Goal: Find specific page/section: Find specific page/section

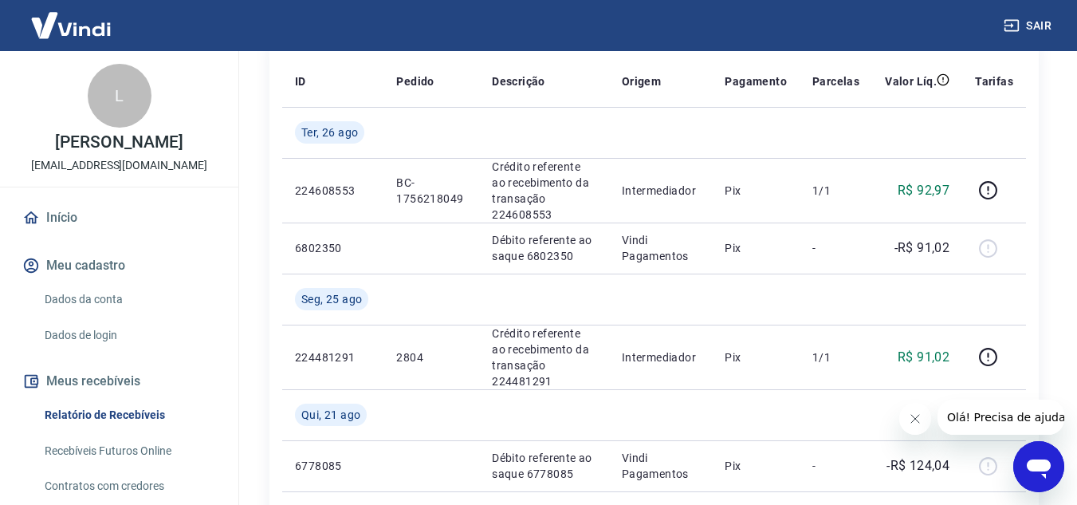
scroll to position [173, 0]
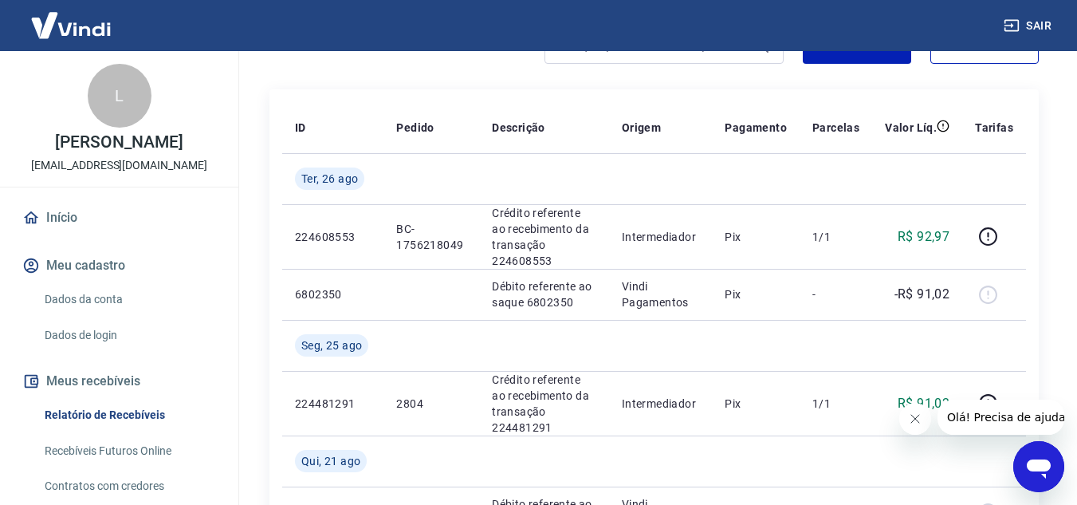
click at [910, 419] on icon "Fechar mensagem da empresa" at bounding box center [914, 418] width 13 height 13
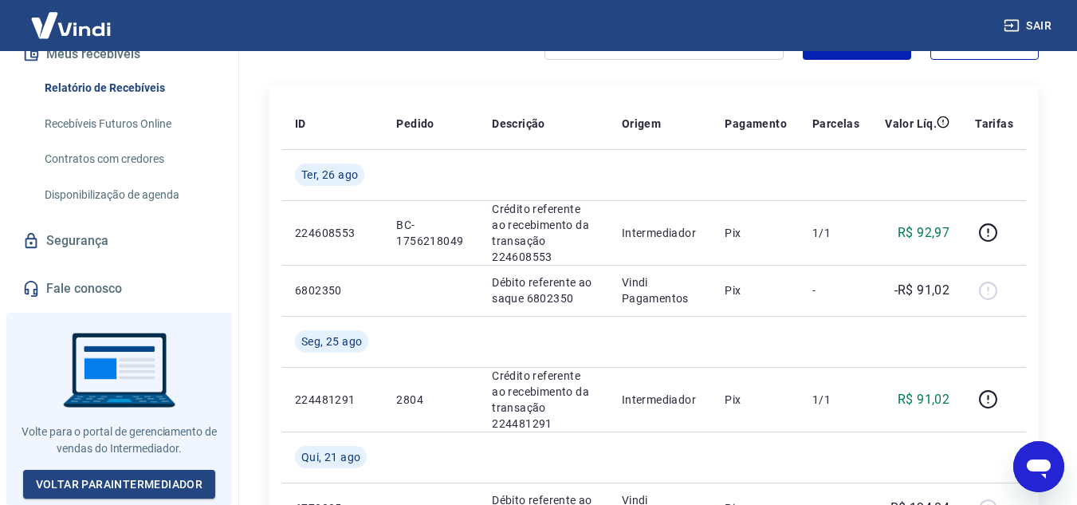
scroll to position [333, 0]
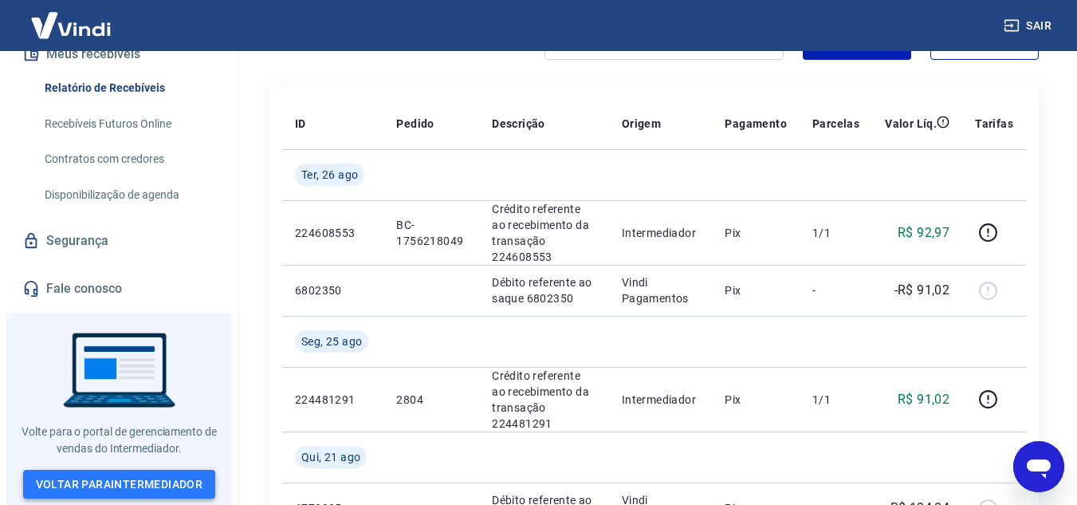
click at [162, 488] on link "Voltar para Intermediador" at bounding box center [119, 484] width 193 height 29
